Goal: Navigation & Orientation: Find specific page/section

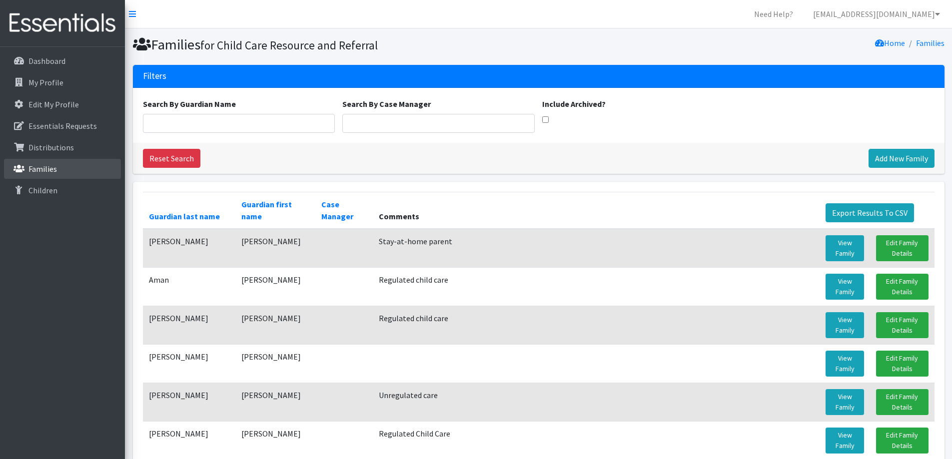
click at [55, 161] on link "Families" at bounding box center [62, 169] width 117 height 20
click at [32, 167] on p "Families" at bounding box center [42, 169] width 28 height 10
click at [38, 54] on link "Dashboard" at bounding box center [62, 61] width 117 height 20
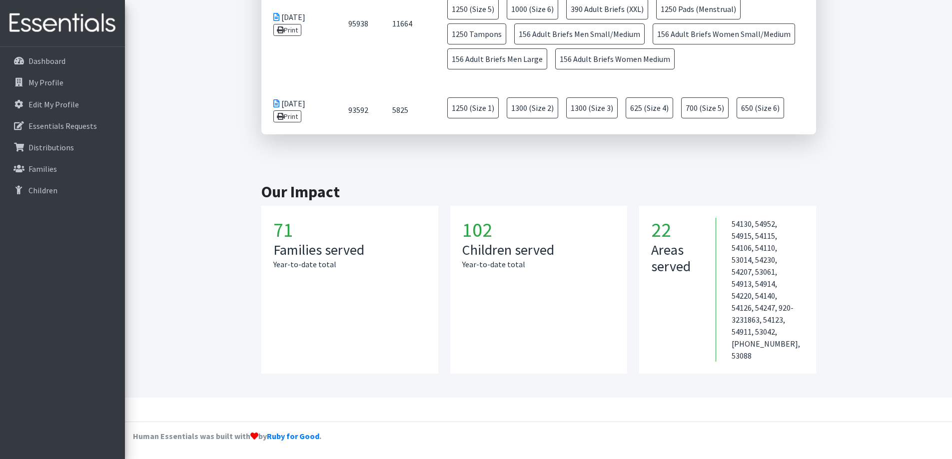
scroll to position [571, 0]
